Goal: Task Accomplishment & Management: Manage account settings

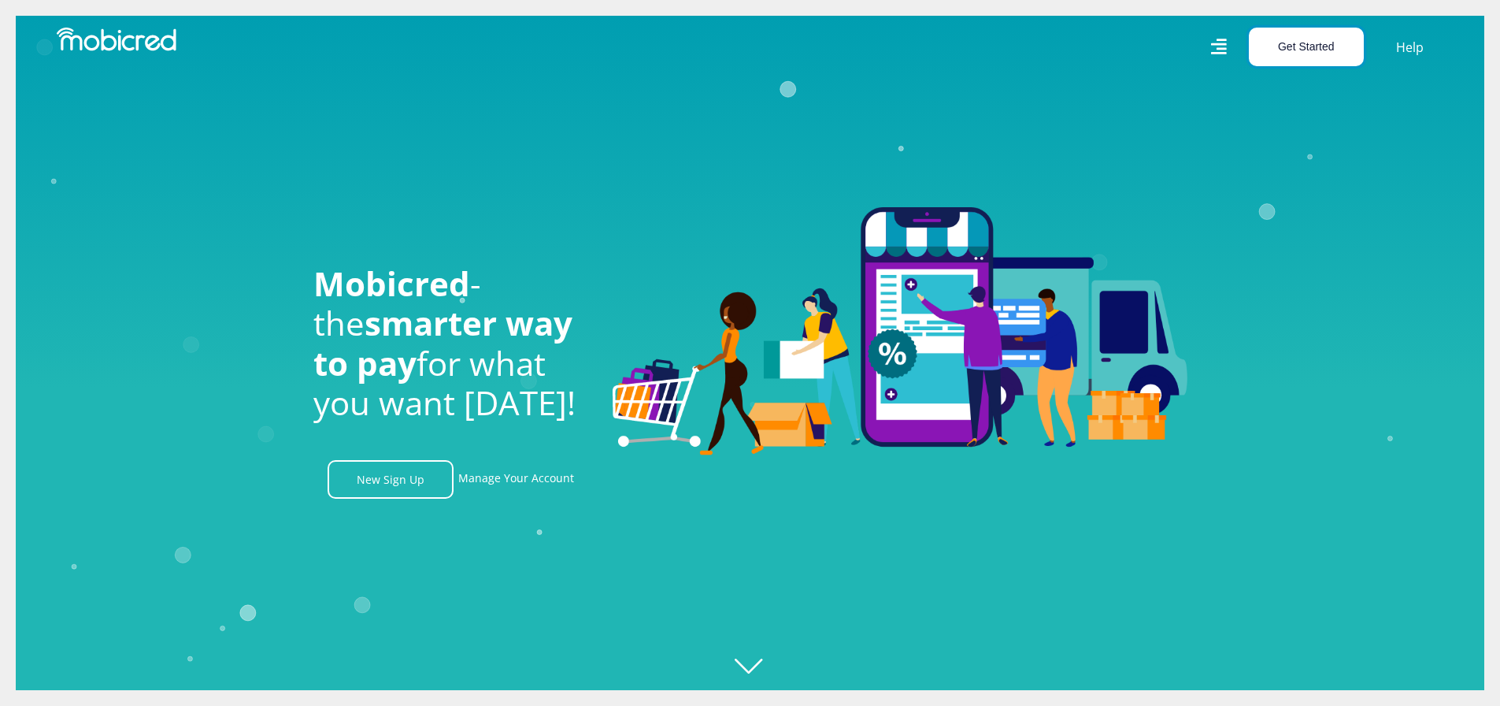
click at [1279, 50] on button "Get Started" at bounding box center [1306, 47] width 115 height 39
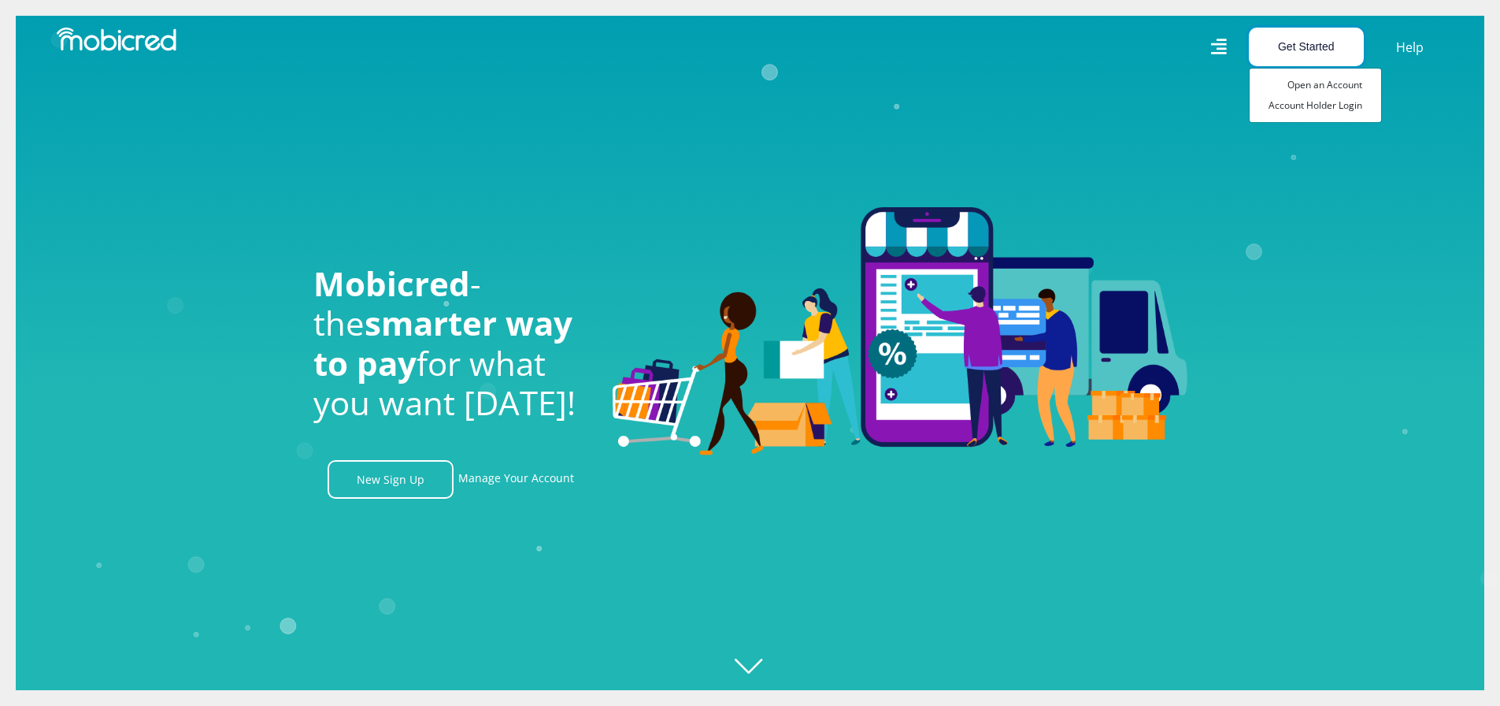
scroll to position [0, 1122]
click at [1310, 88] on link "Open an Account" at bounding box center [1316, 85] width 132 height 20
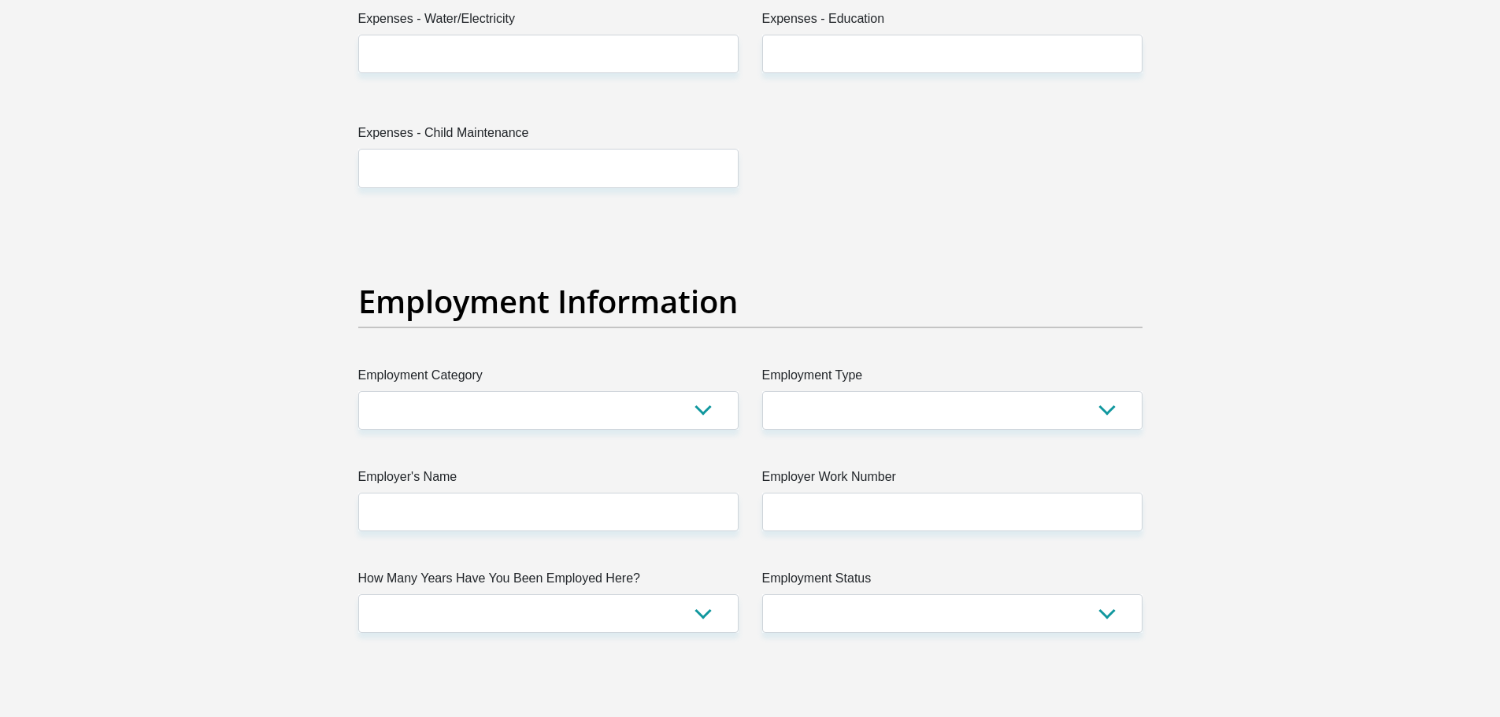
scroll to position [2678, 0]
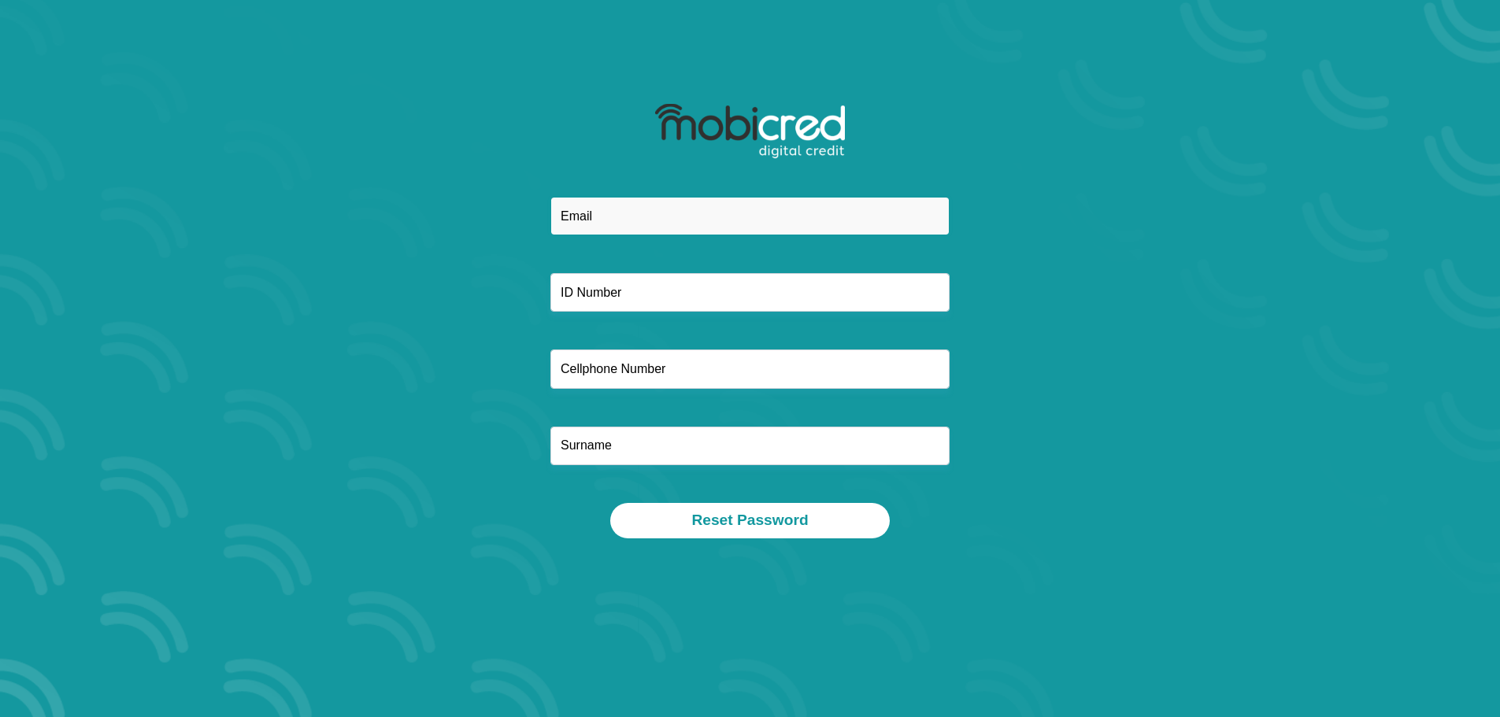
click at [668, 211] on input "email" at bounding box center [749, 216] width 399 height 39
type input "mrakgekola@gmail.com"
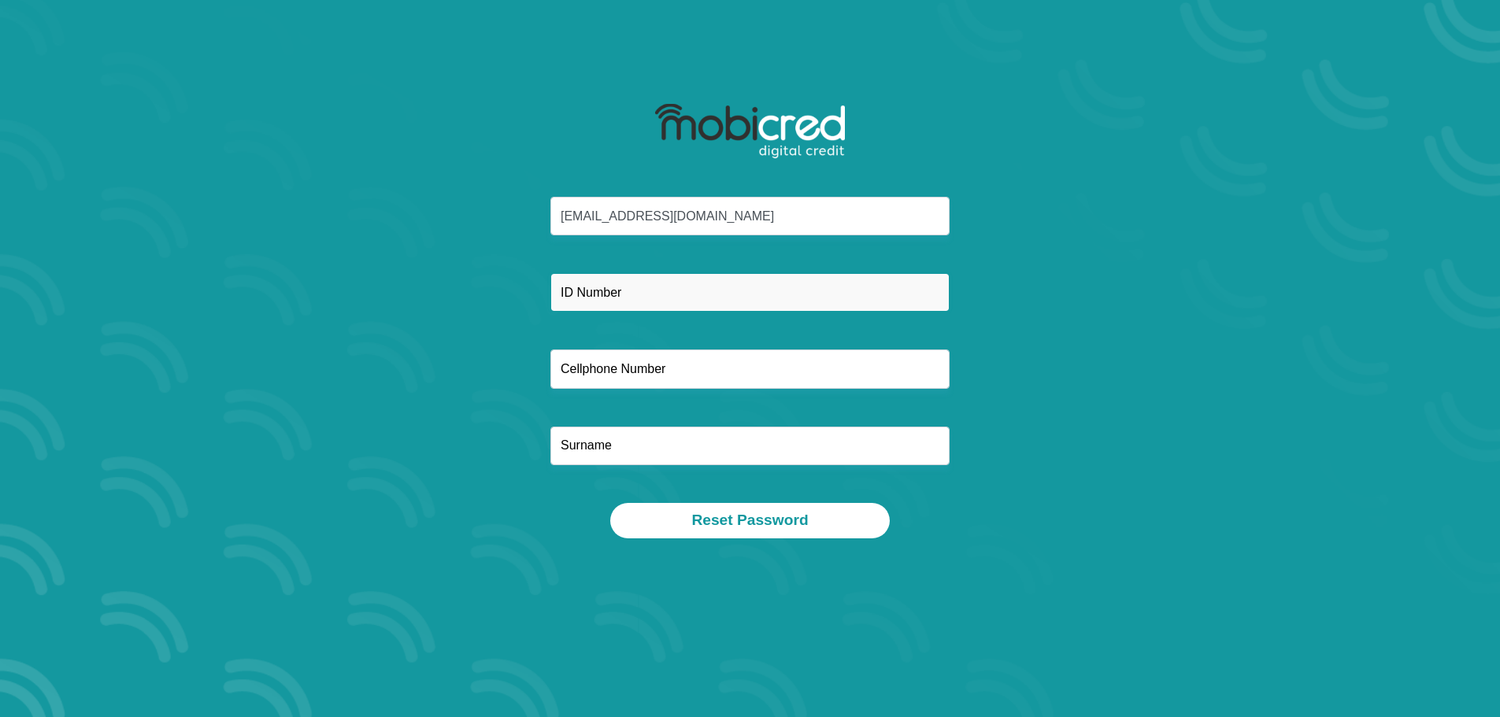
click at [697, 295] on input "text" at bounding box center [749, 292] width 399 height 39
type input "9010150297083"
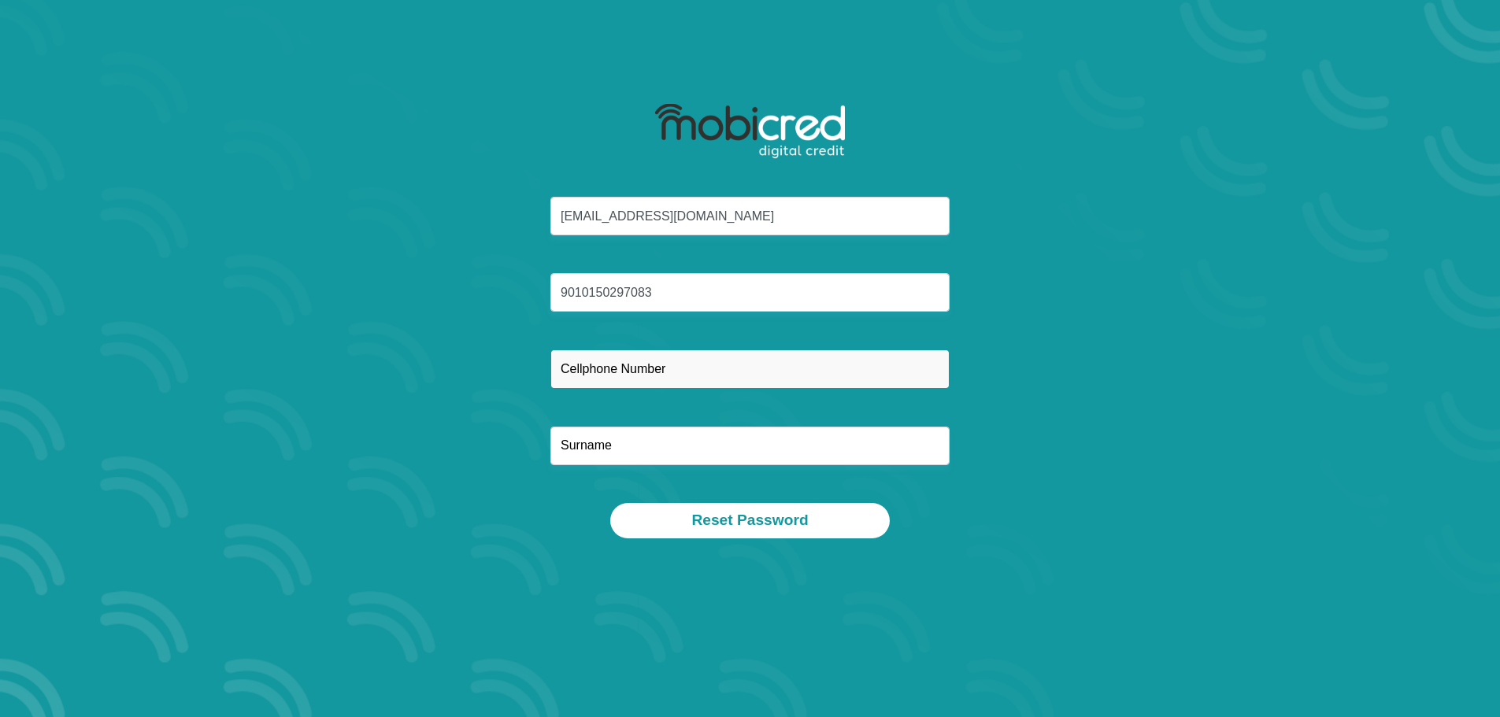
click at [656, 364] on input "text" at bounding box center [749, 369] width 399 height 39
type input "0683601619"
type input "Rakgekola"
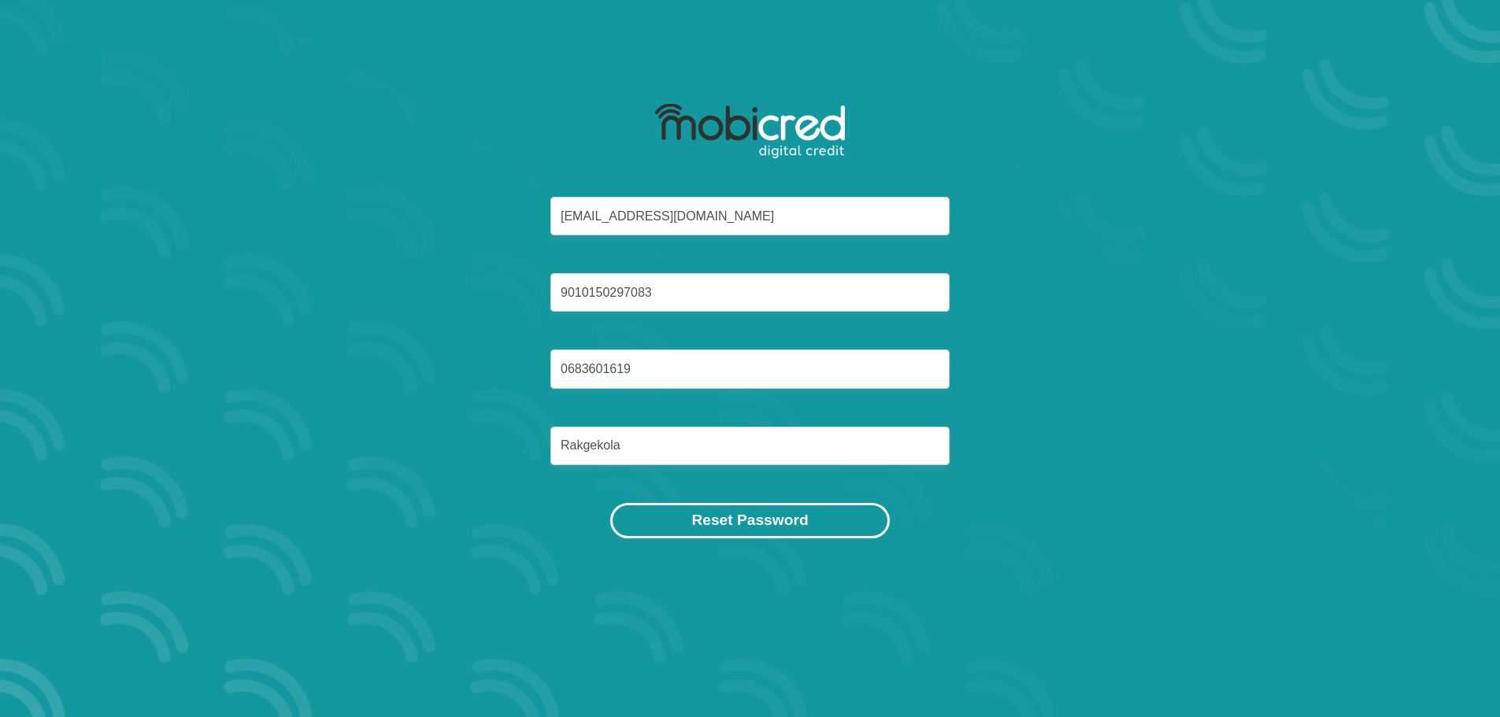
click at [773, 532] on button "Reset Password" at bounding box center [749, 520] width 279 height 35
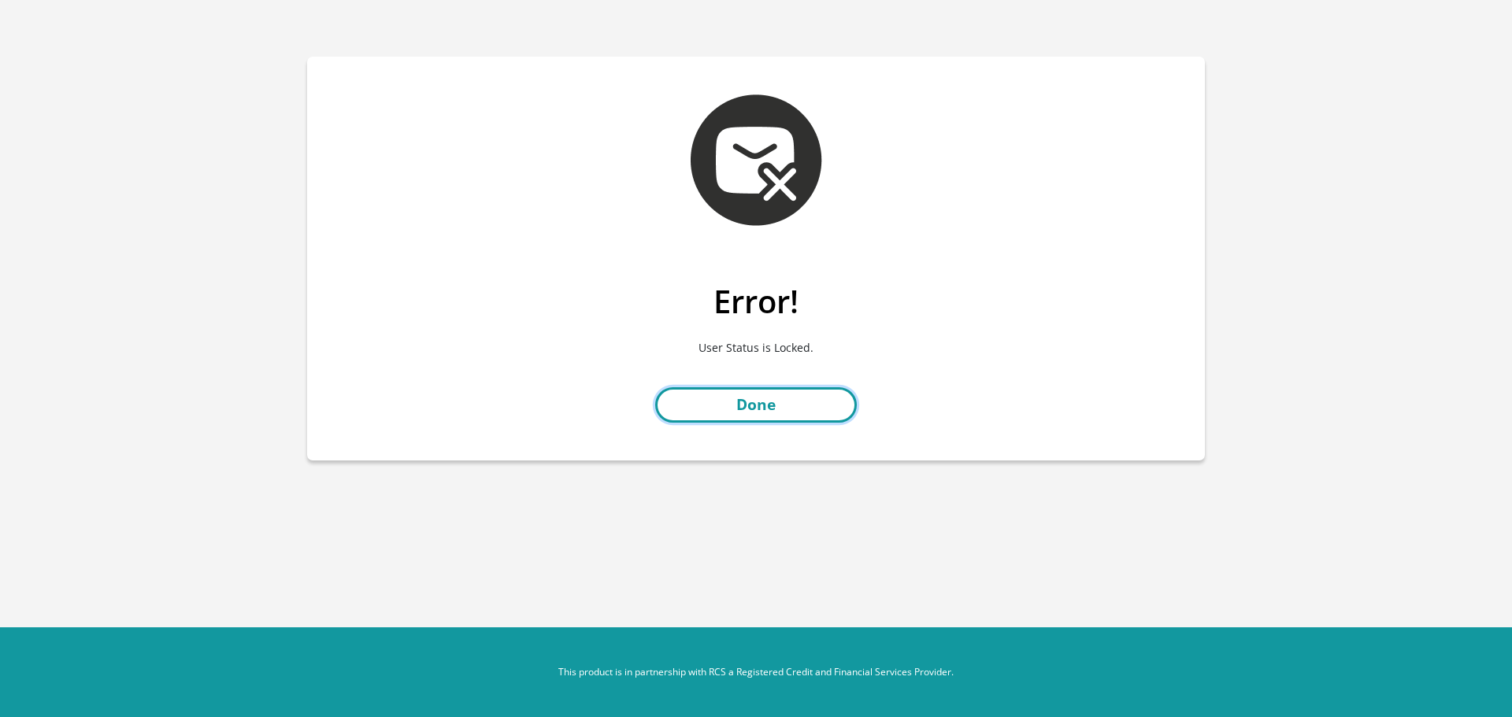
click at [754, 389] on link "Done" at bounding box center [756, 404] width 202 height 35
